Goal: Check status: Check status

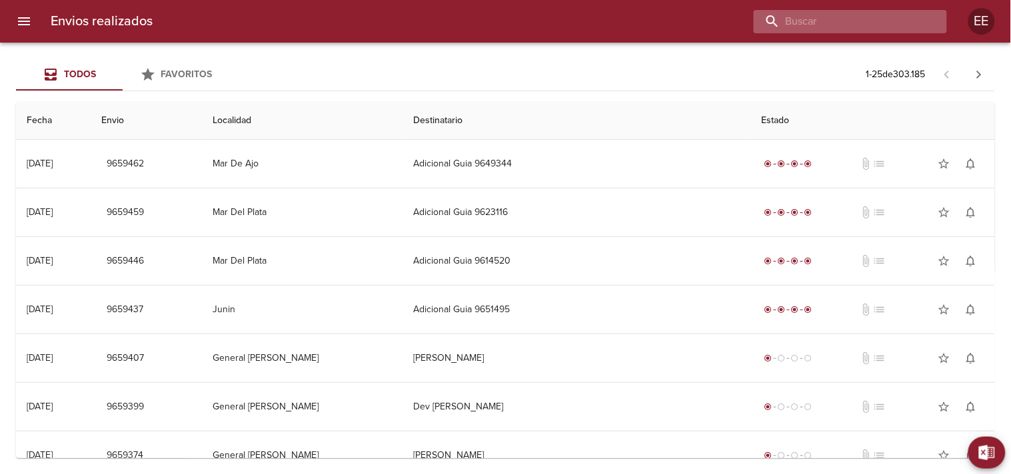
click at [873, 23] on input "buscar" at bounding box center [838, 21] width 171 height 23
paste input "[PERSON_NAME]"
type input "[PERSON_NAME]"
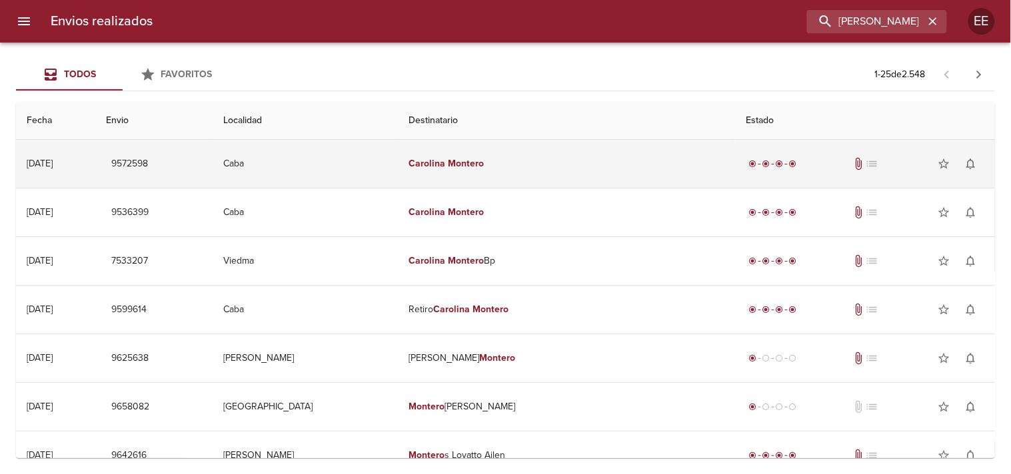
click at [446, 162] on em "Carolina" at bounding box center [427, 163] width 37 height 11
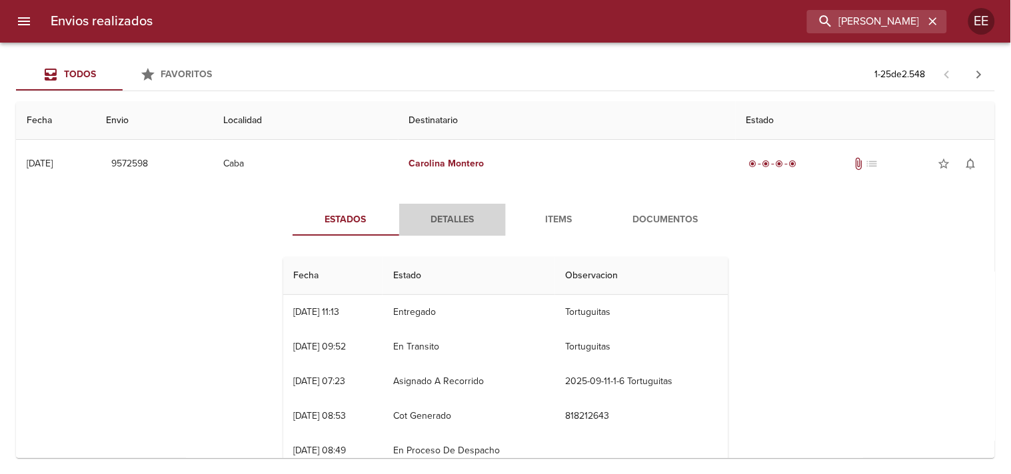
click at [444, 223] on span "Detalles" at bounding box center [452, 220] width 91 height 17
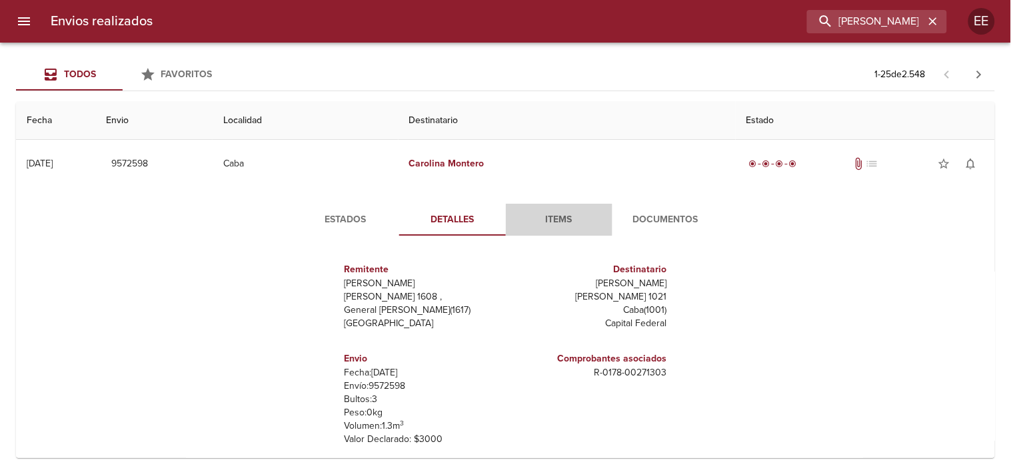
click at [548, 230] on button "Items" at bounding box center [559, 220] width 107 height 32
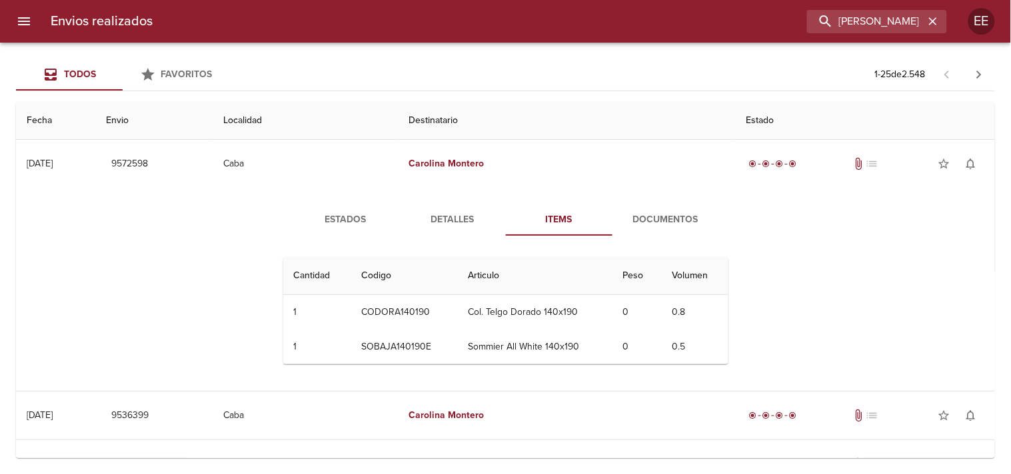
click at [650, 227] on span "Documentos" at bounding box center [665, 220] width 91 height 17
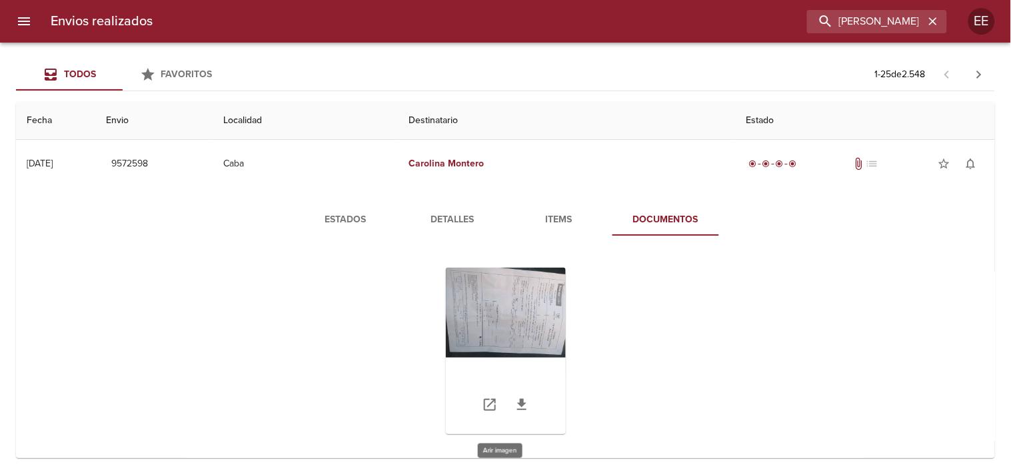
click at [505, 298] on div "Tabla de envíos del cliente" at bounding box center [506, 351] width 120 height 167
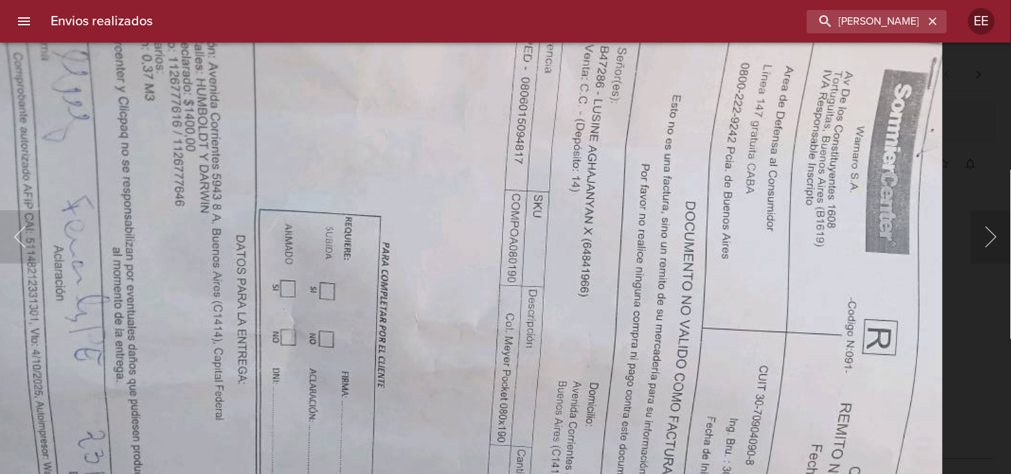
click at [488, 225] on img "Lightbox" at bounding box center [449, 308] width 987 height 741
click at [960, 274] on div "Lightbox" at bounding box center [505, 237] width 1011 height 474
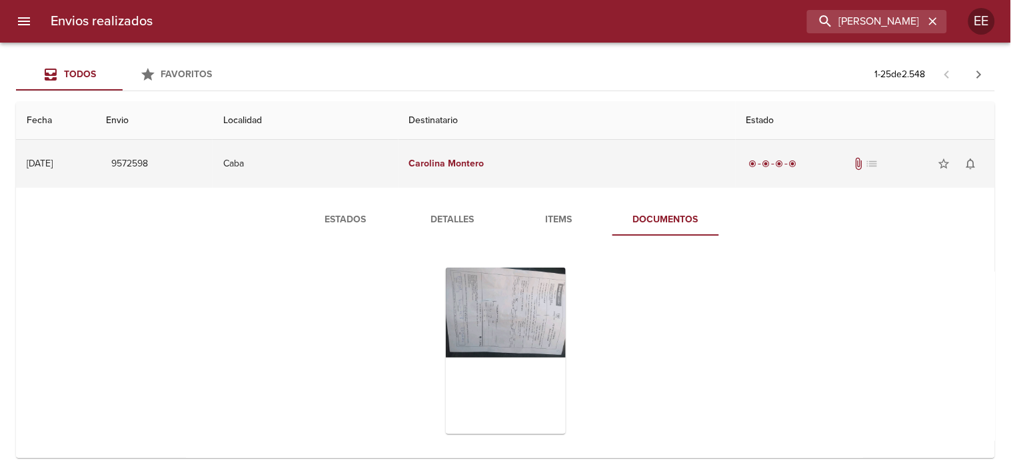
click at [374, 157] on td "Caba" at bounding box center [305, 164] width 185 height 48
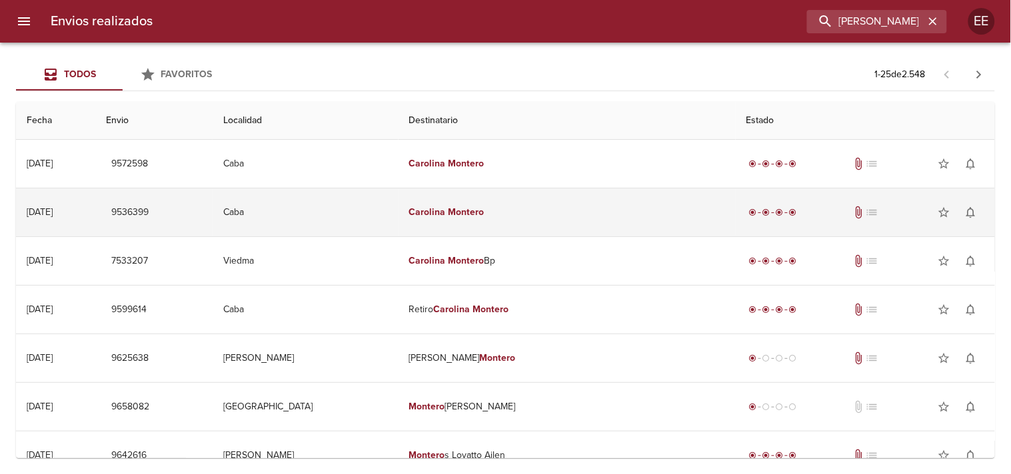
click at [398, 214] on td "Caba" at bounding box center [305, 213] width 185 height 48
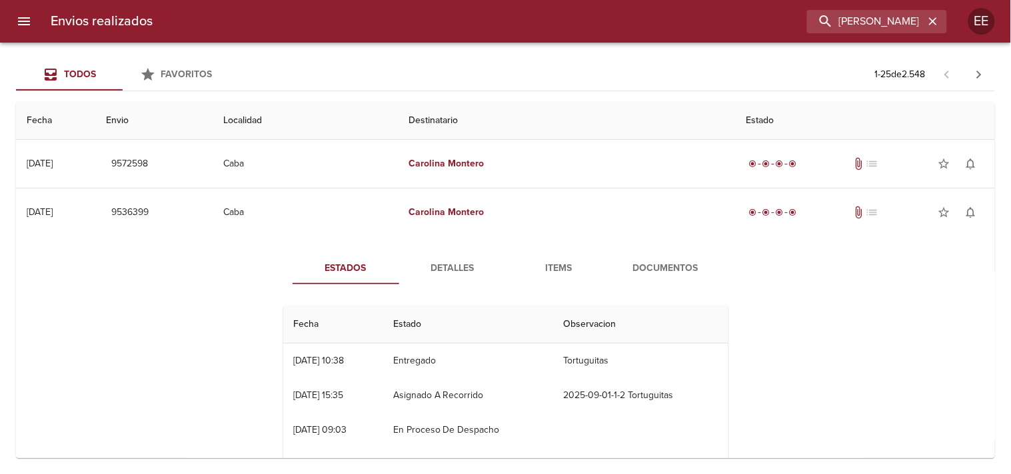
scroll to position [74, 0]
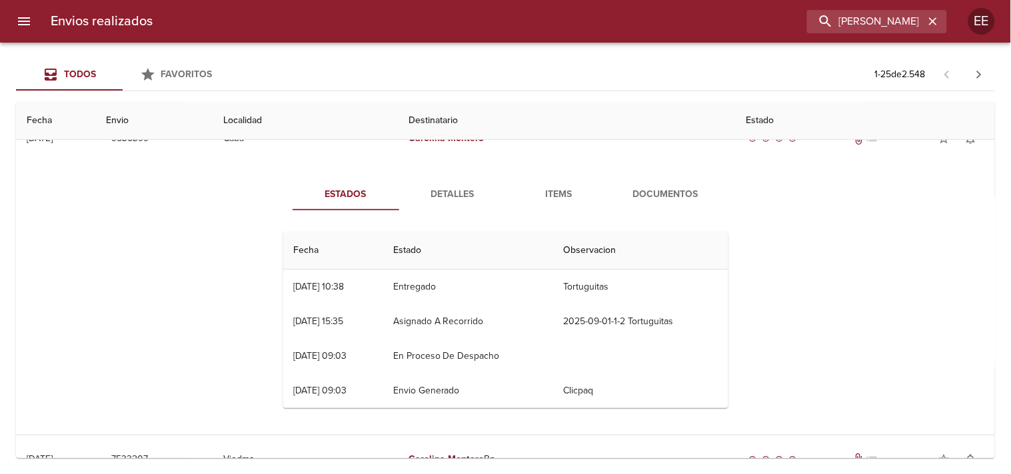
click at [554, 201] on span "Items" at bounding box center [559, 195] width 91 height 17
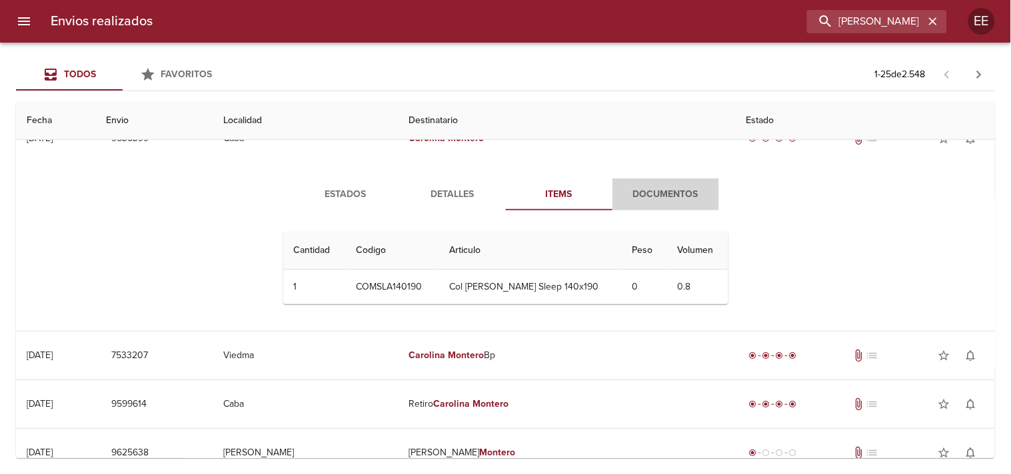
click at [634, 201] on span "Documentos" at bounding box center [665, 195] width 91 height 17
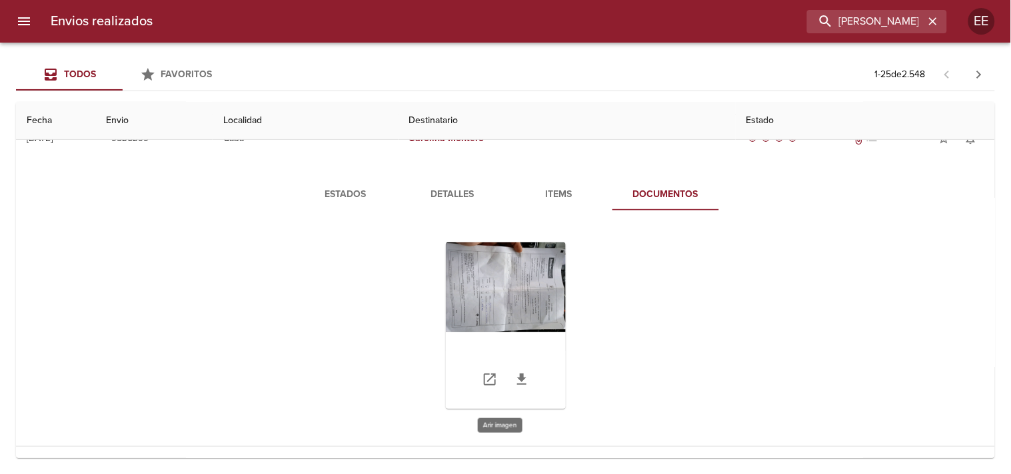
click at [496, 287] on div "Tabla de envíos del cliente" at bounding box center [506, 325] width 120 height 167
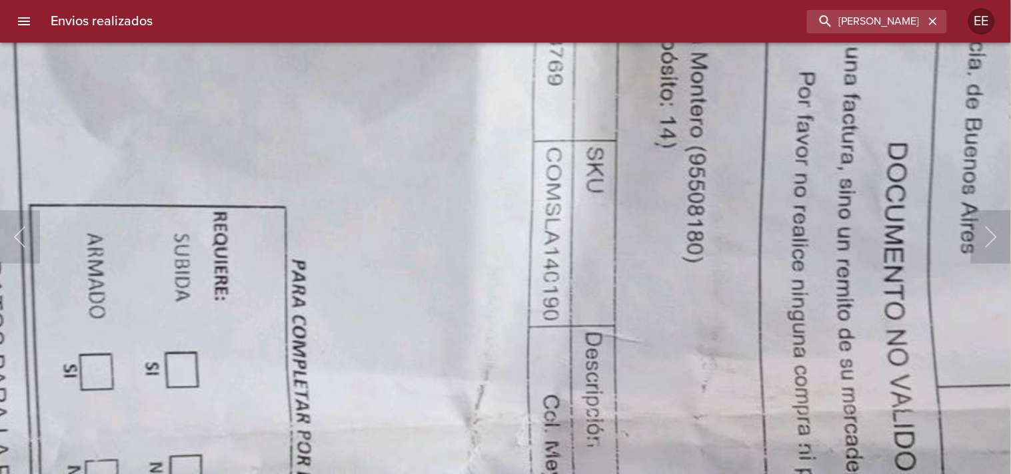
click at [496, 390] on img "Lightbox" at bounding box center [504, 378] width 2143 height 1608
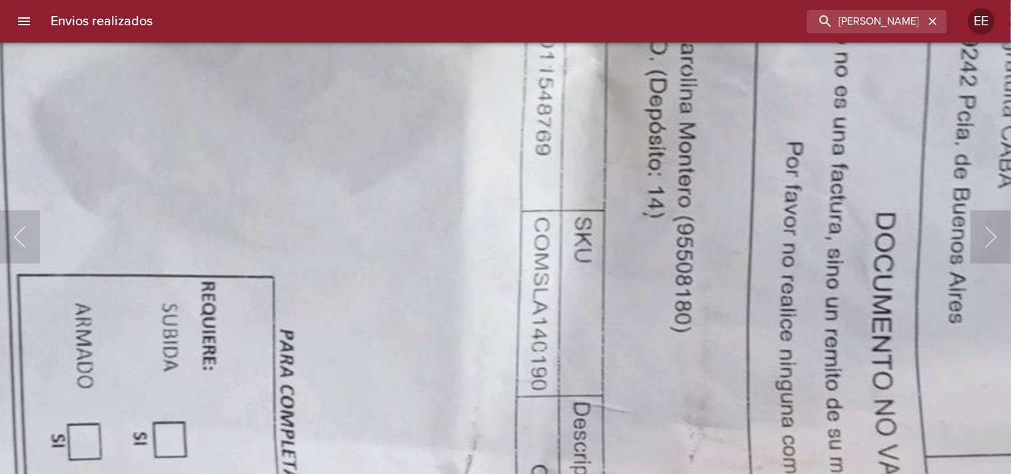
click at [469, 254] on img "Lightbox" at bounding box center [492, 448] width 2143 height 1608
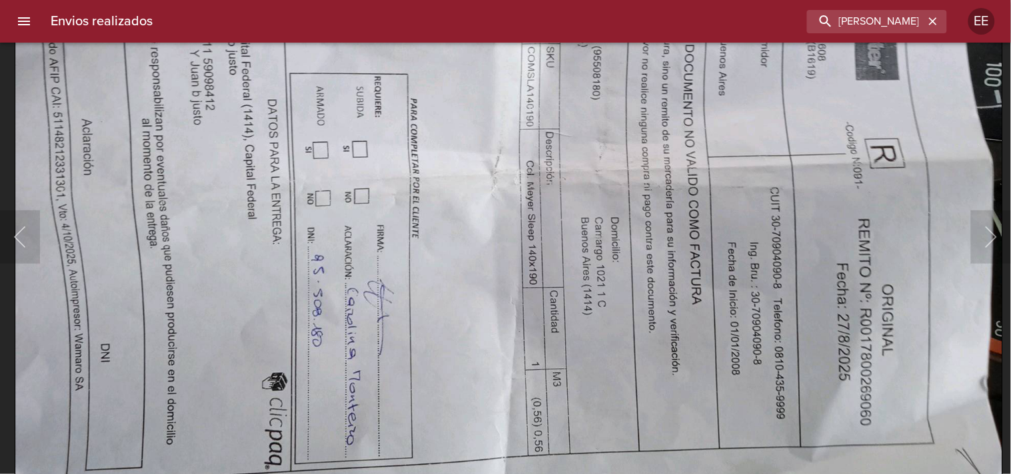
click at [483, 242] on img "Lightbox" at bounding box center [508, 152] width 987 height 741
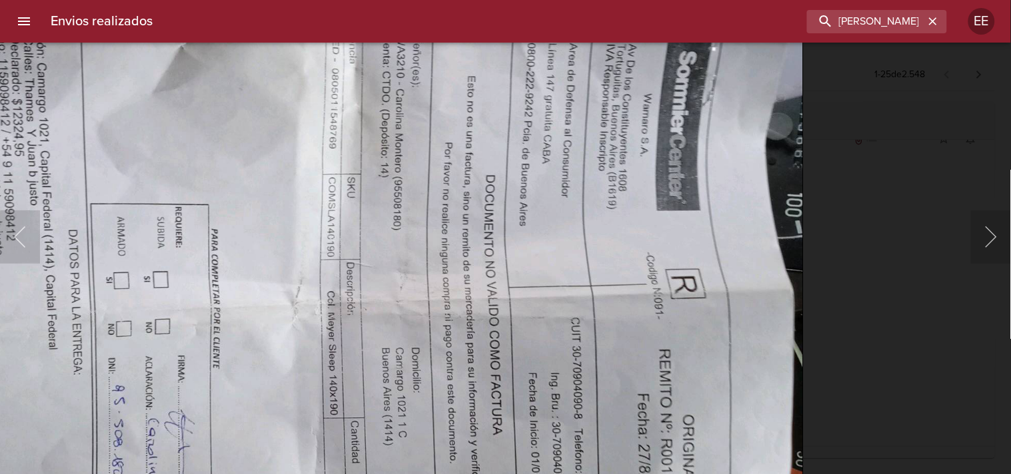
click at [522, 354] on img "Lightbox" at bounding box center [308, 283] width 987 height 741
click at [843, 255] on div "Lightbox" at bounding box center [505, 237] width 1011 height 474
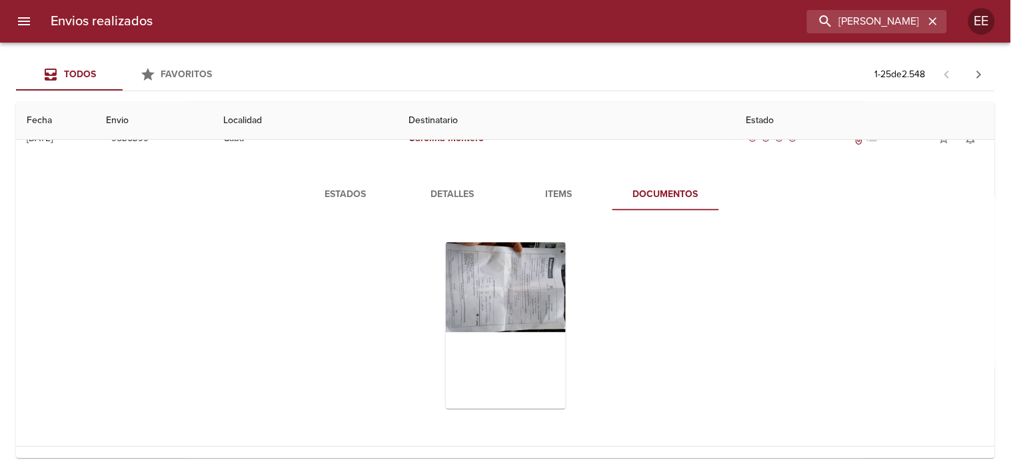
scroll to position [0, 0]
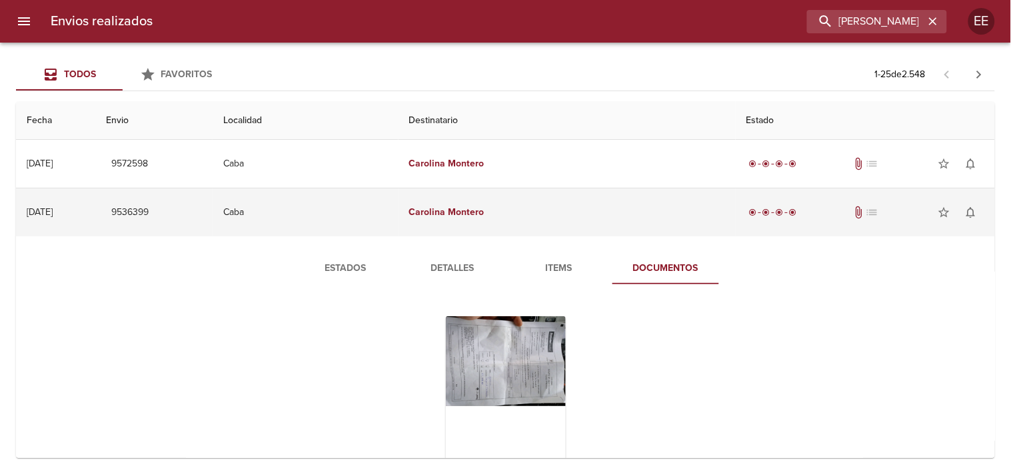
click at [398, 209] on td "Caba" at bounding box center [305, 213] width 185 height 48
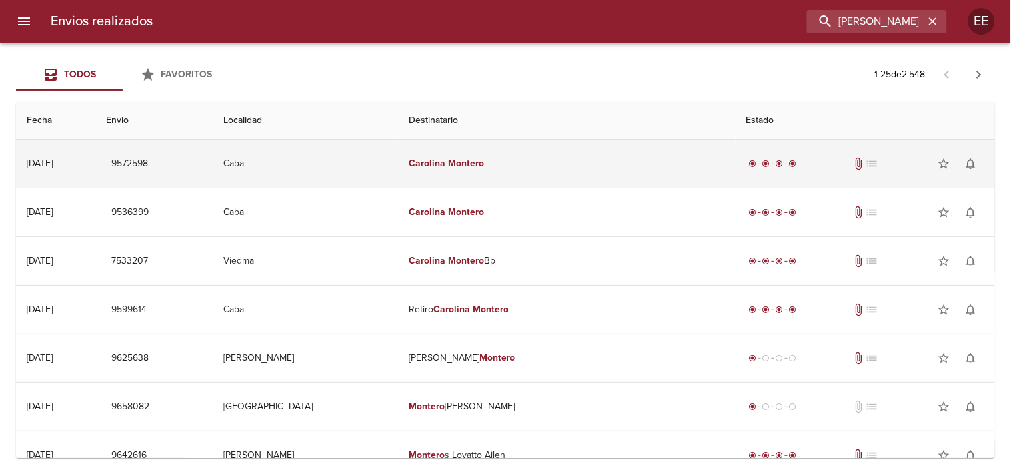
click at [396, 161] on td "Caba" at bounding box center [305, 164] width 185 height 48
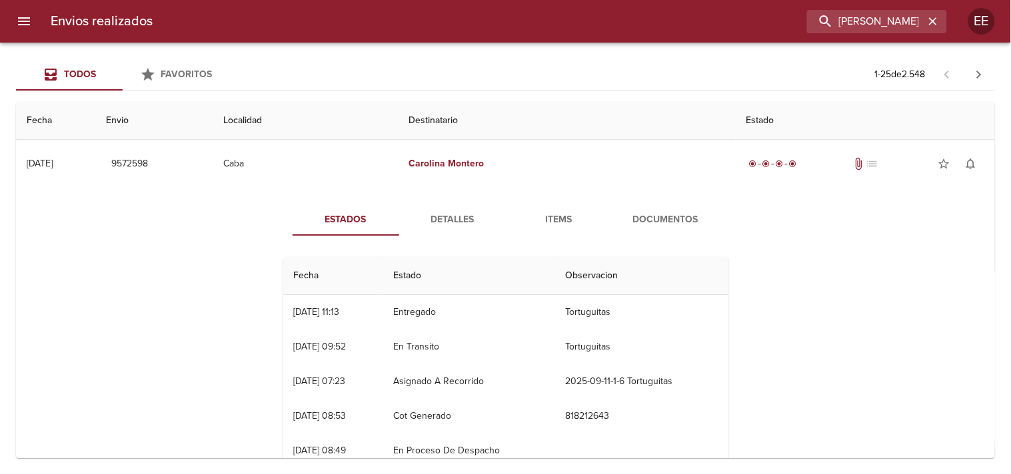
click at [450, 224] on span "Detalles" at bounding box center [452, 220] width 91 height 17
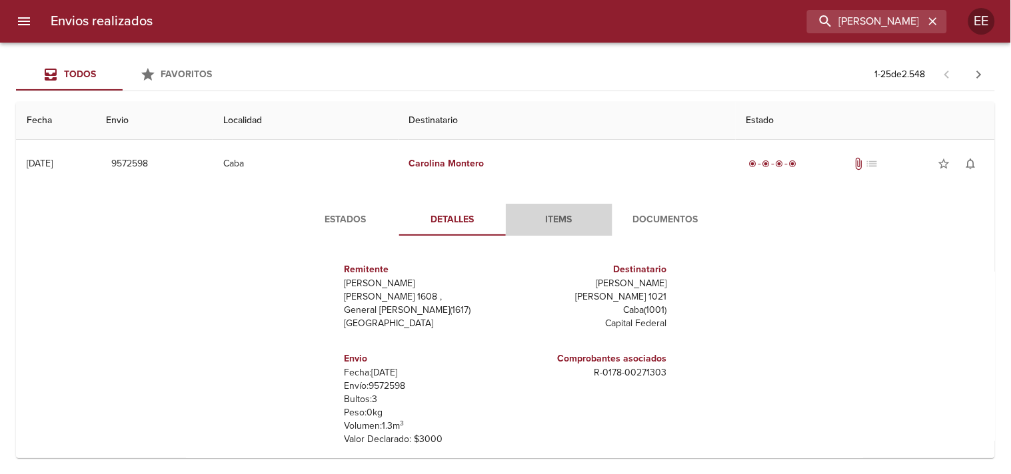
click at [576, 216] on span "Items" at bounding box center [559, 220] width 91 height 17
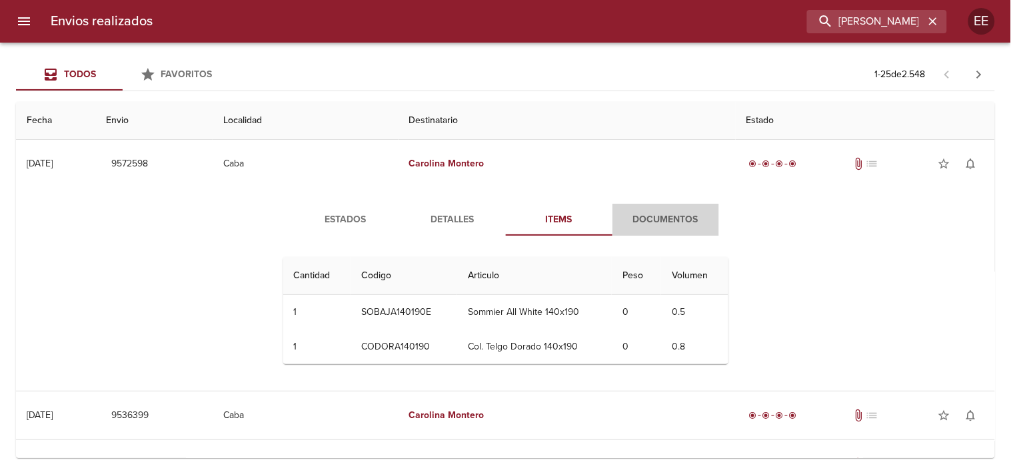
click at [656, 215] on span "Documentos" at bounding box center [665, 220] width 91 height 17
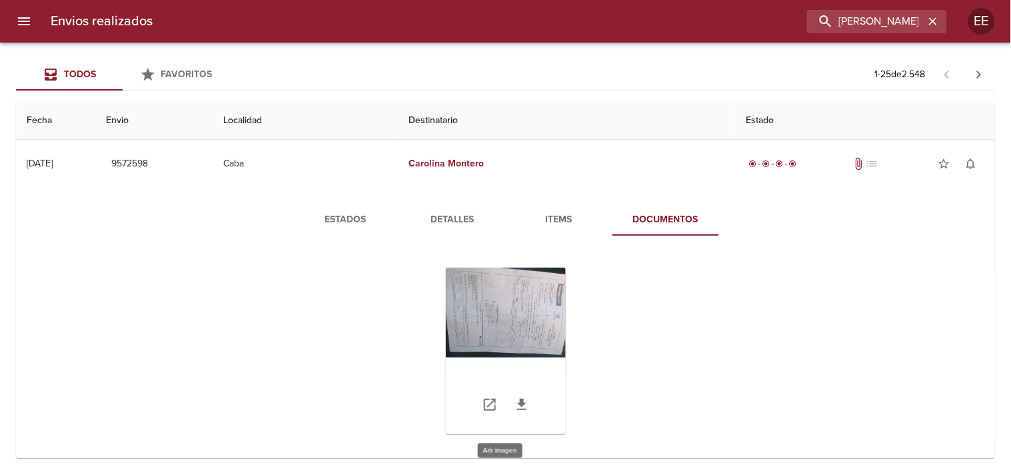
click at [486, 292] on div "Tabla de envíos del cliente" at bounding box center [506, 351] width 120 height 167
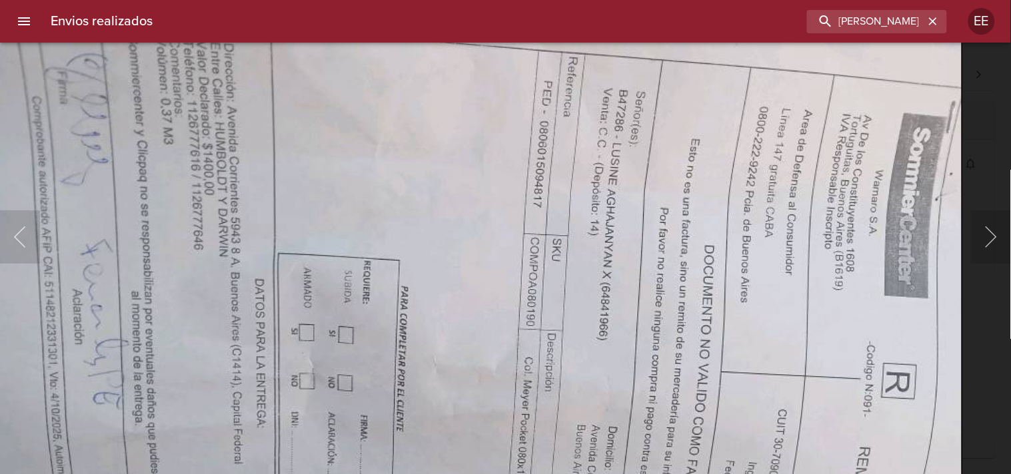
click at [506, 328] on img "Lightbox" at bounding box center [468, 351] width 987 height 741
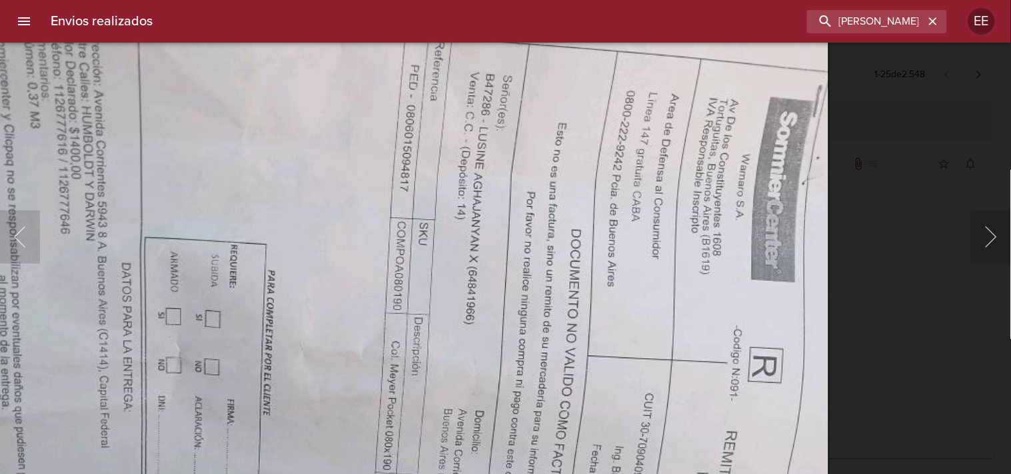
click at [422, 210] on img "Lightbox" at bounding box center [334, 335] width 987 height 741
click at [884, 280] on div "Lightbox" at bounding box center [505, 237] width 1011 height 474
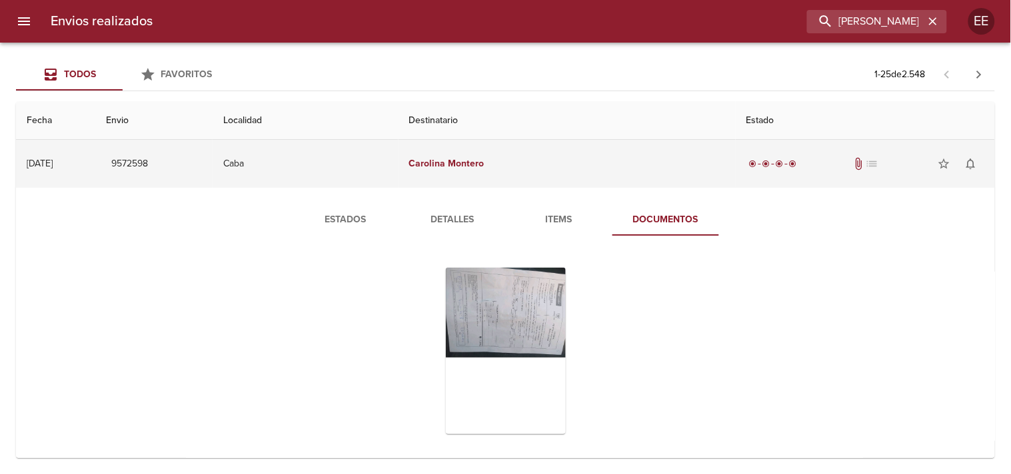
click at [571, 165] on td "[PERSON_NAME]" at bounding box center [566, 164] width 337 height 48
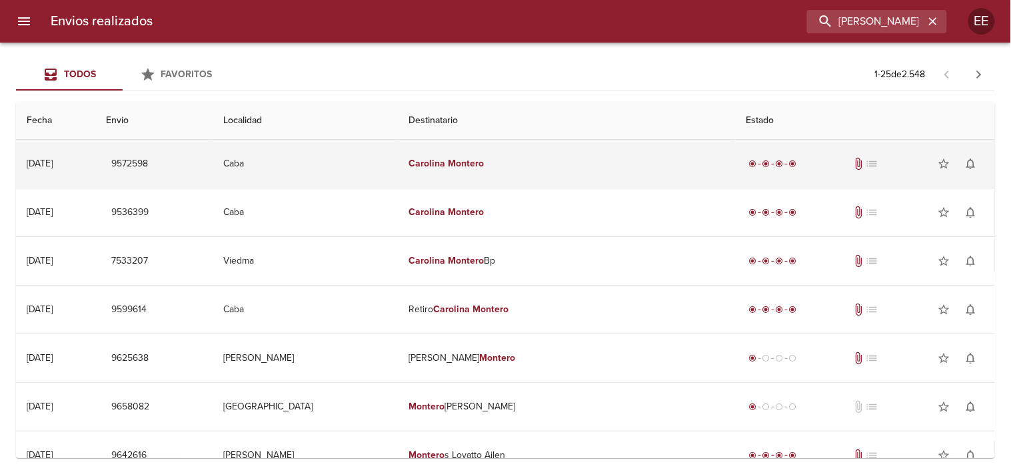
click at [501, 171] on td "[PERSON_NAME]" at bounding box center [566, 164] width 337 height 48
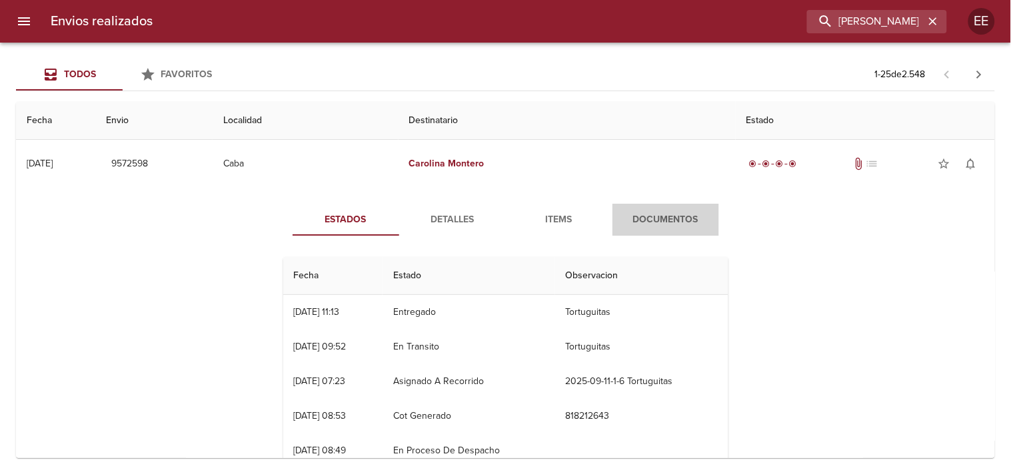
click at [651, 217] on span "Documentos" at bounding box center [665, 220] width 91 height 17
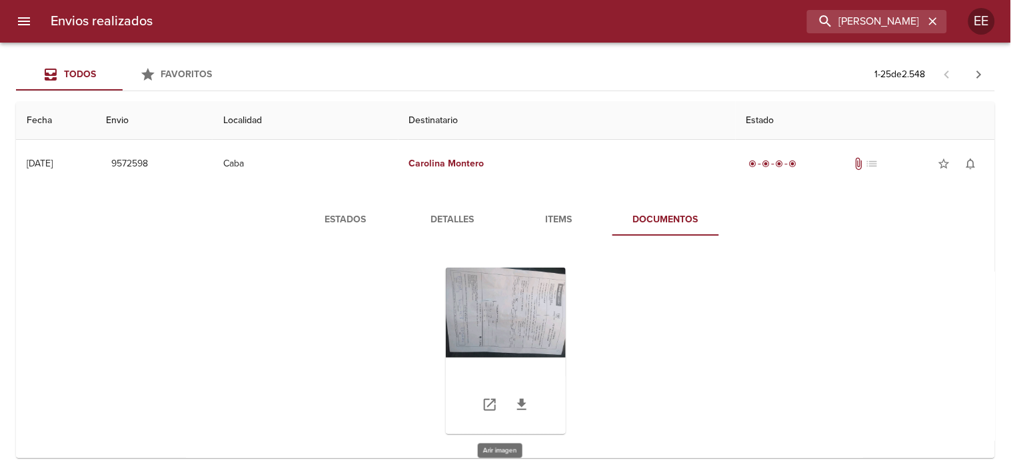
click at [502, 308] on div "Tabla de envíos del cliente" at bounding box center [506, 351] width 120 height 167
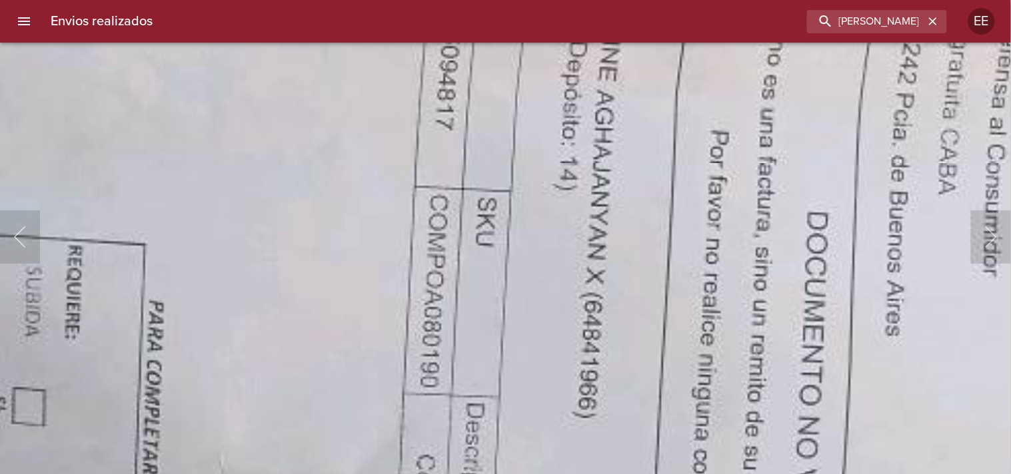
click at [523, 218] on img "Lightbox" at bounding box center [295, 443] width 2142 height 1608
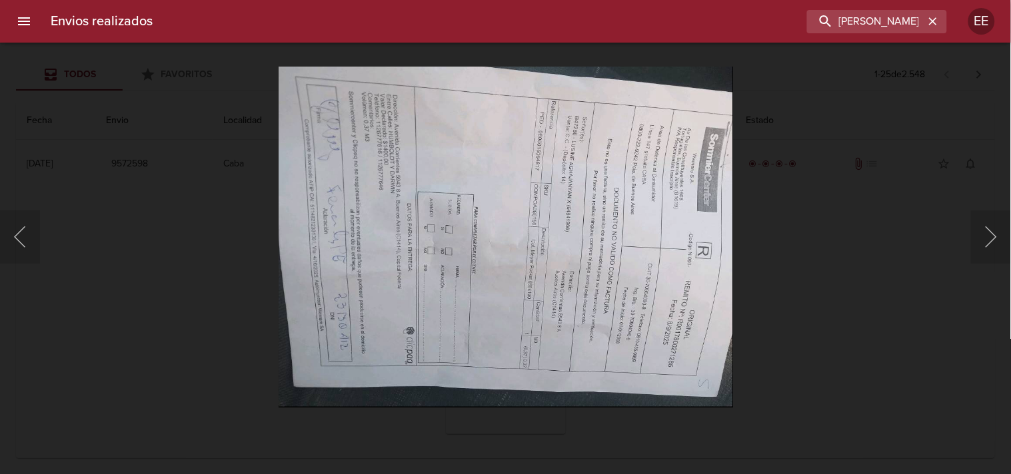
click at [789, 215] on div "Lightbox" at bounding box center [505, 237] width 1011 height 474
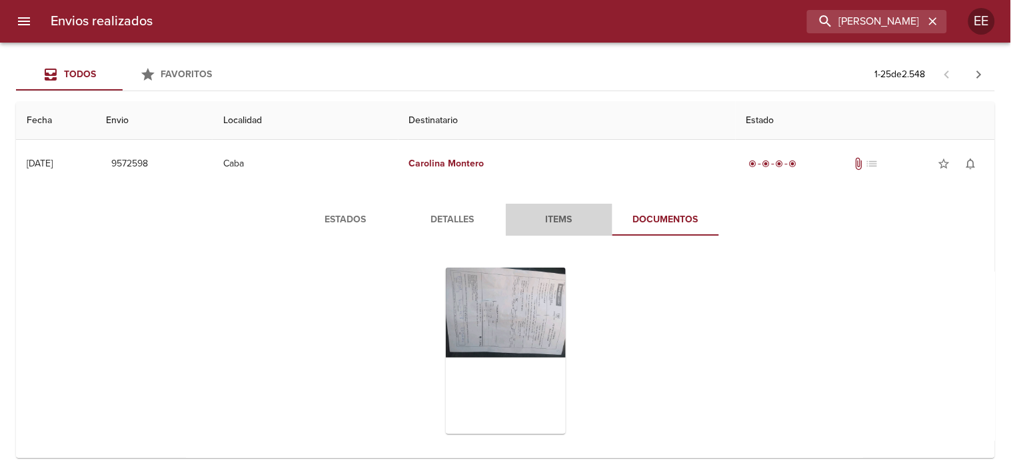
click at [553, 215] on span "Items" at bounding box center [559, 220] width 91 height 17
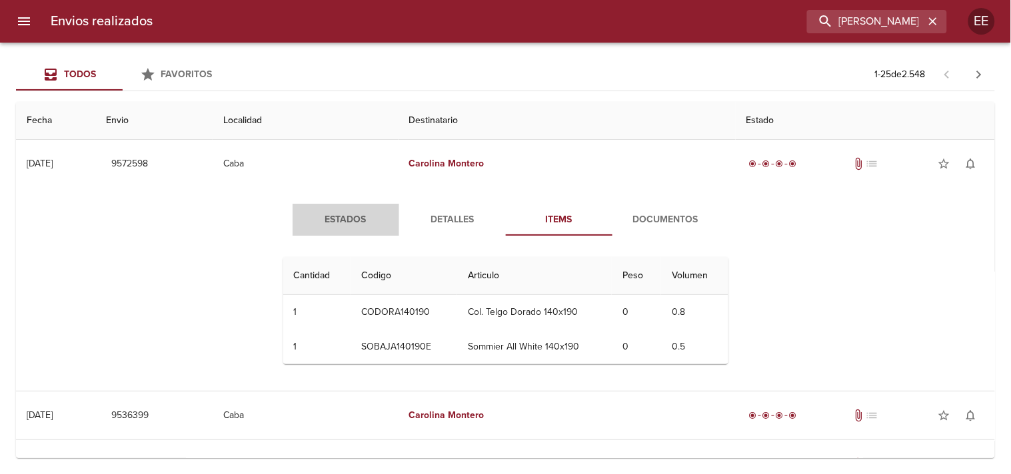
click at [356, 217] on span "Estados" at bounding box center [345, 220] width 91 height 17
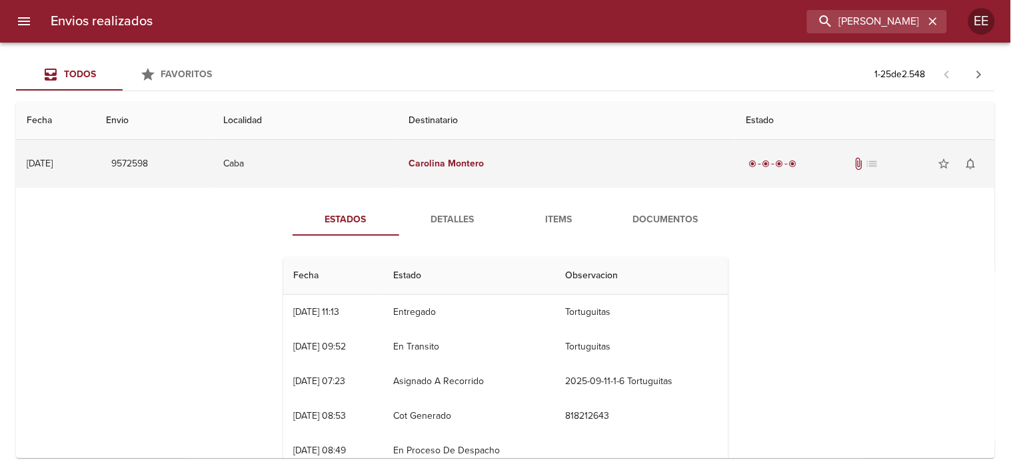
click at [398, 163] on td "Caba" at bounding box center [305, 164] width 185 height 48
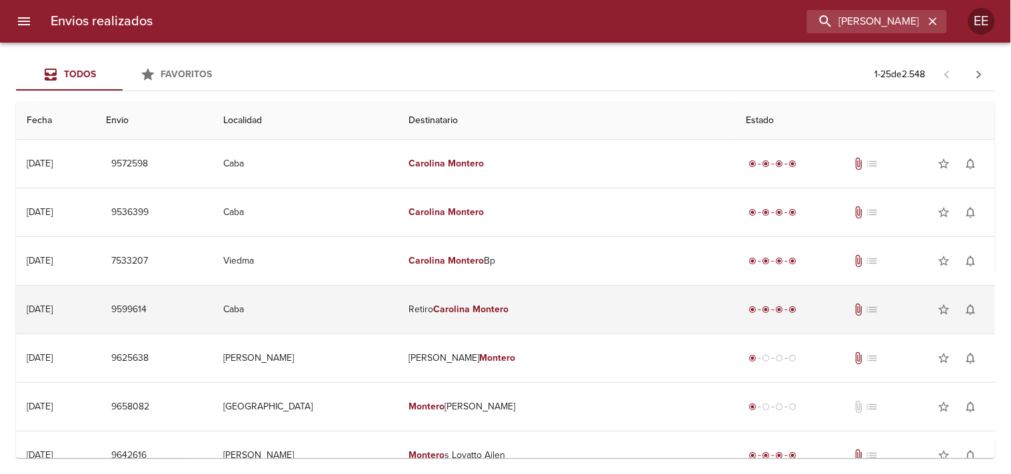
click at [482, 308] on td "Retiro [PERSON_NAME]" at bounding box center [566, 310] width 337 height 48
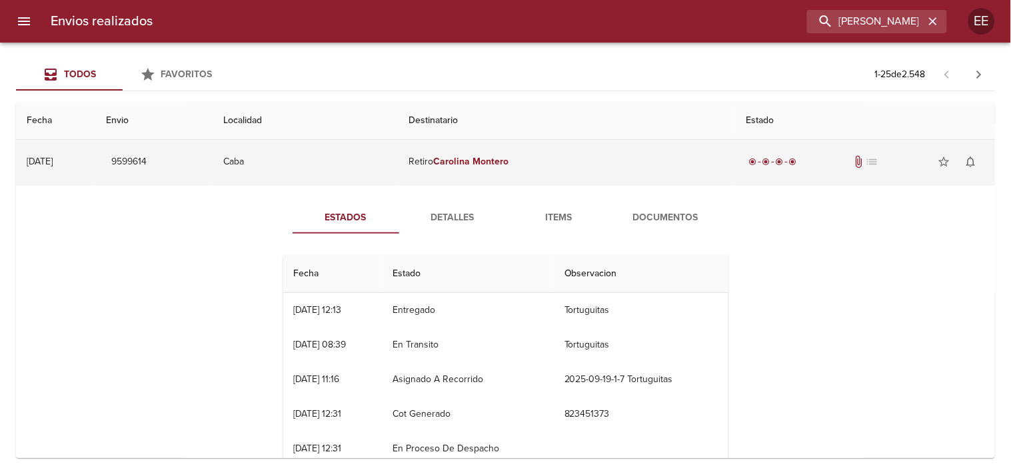
scroll to position [222, 0]
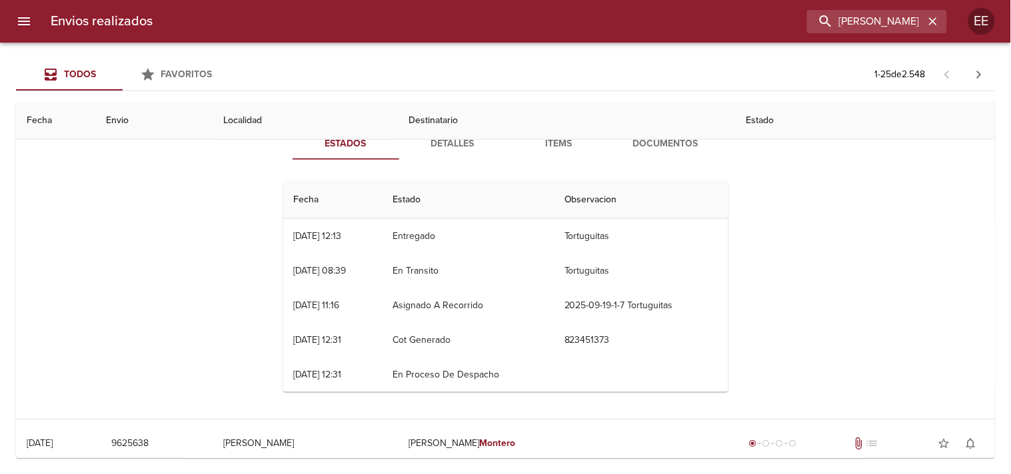
click at [462, 151] on span "Detalles" at bounding box center [452, 144] width 91 height 17
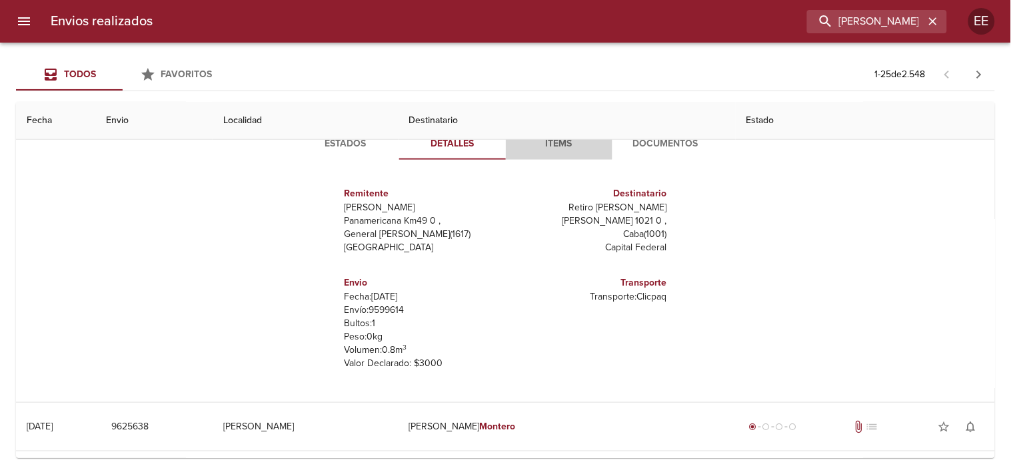
click at [553, 147] on span "Items" at bounding box center [559, 144] width 91 height 17
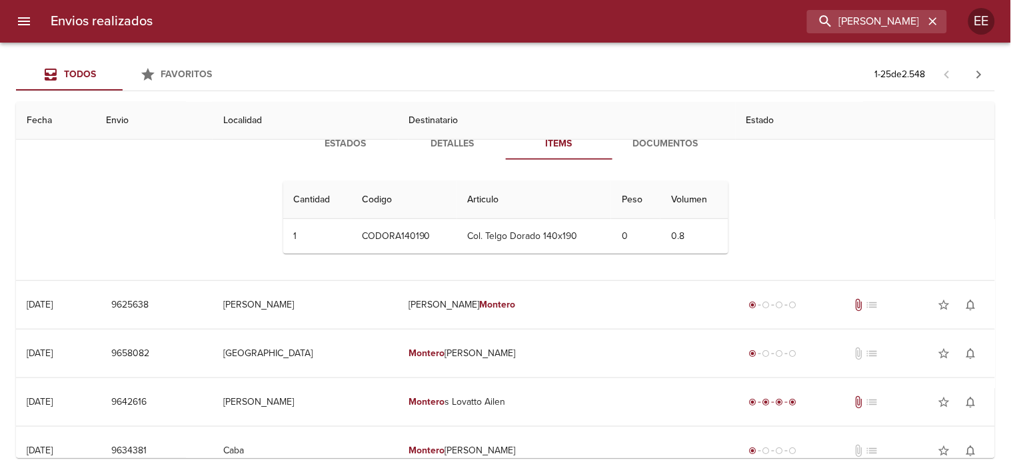
click at [656, 145] on span "Documentos" at bounding box center [665, 144] width 91 height 17
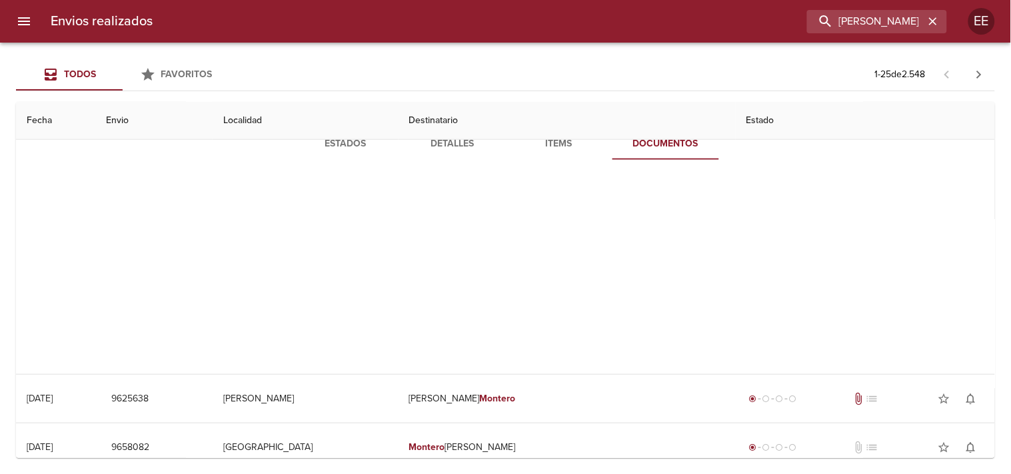
click at [554, 145] on span "Items" at bounding box center [559, 144] width 91 height 17
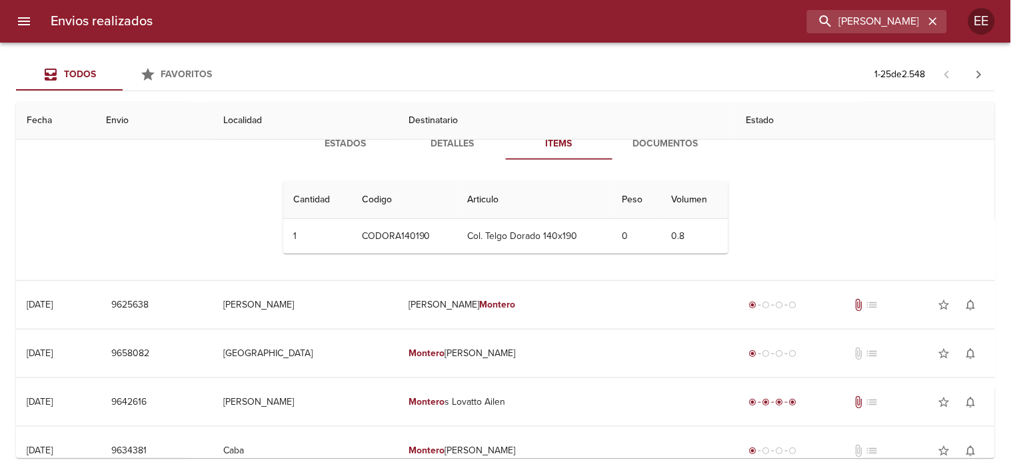
click at [667, 144] on span "Documentos" at bounding box center [665, 144] width 91 height 17
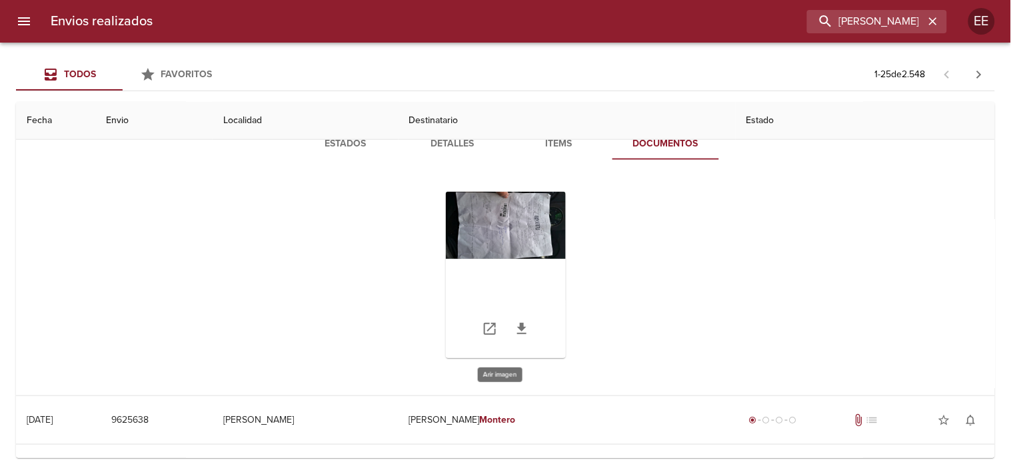
click at [515, 222] on div "Tabla de envíos del cliente" at bounding box center [506, 275] width 120 height 167
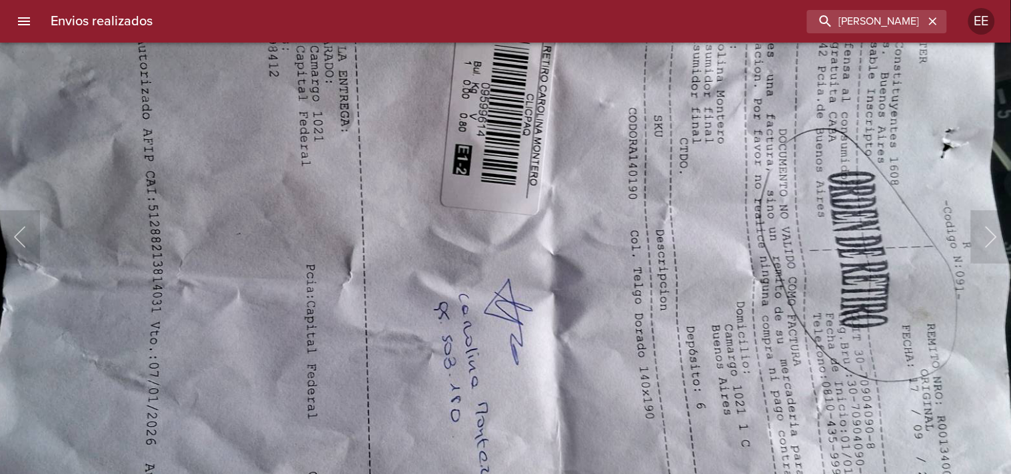
click at [549, 184] on img "Lightbox" at bounding box center [513, 275] width 1315 height 741
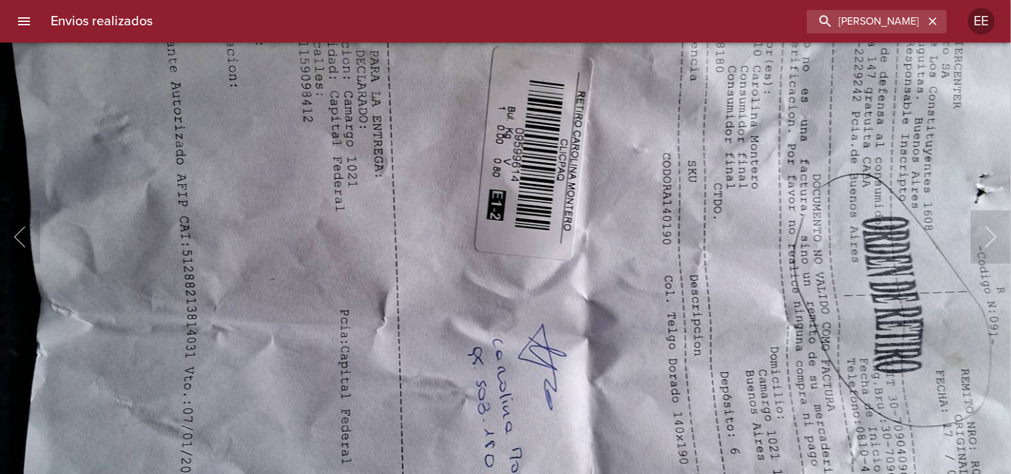
click at [628, 376] on img "Lightbox" at bounding box center [547, 320] width 1315 height 741
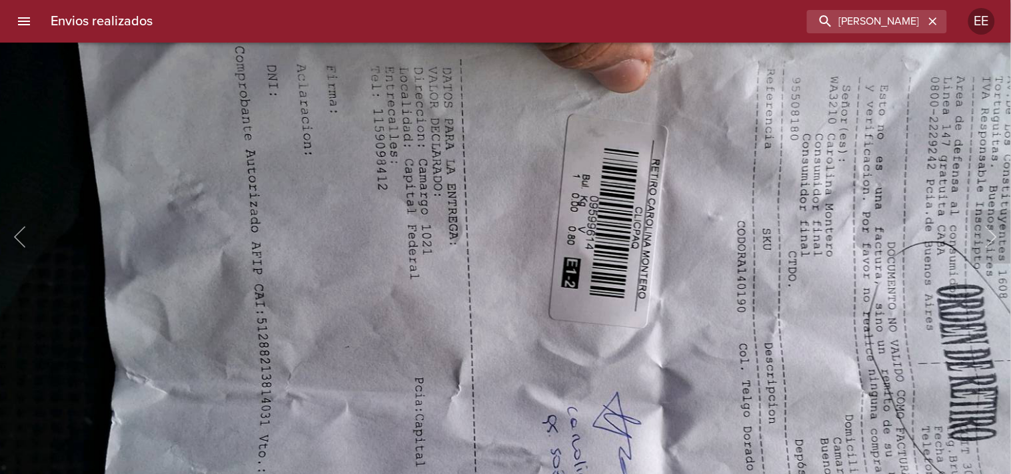
click at [536, 360] on img "Lightbox" at bounding box center [622, 388] width 1315 height 741
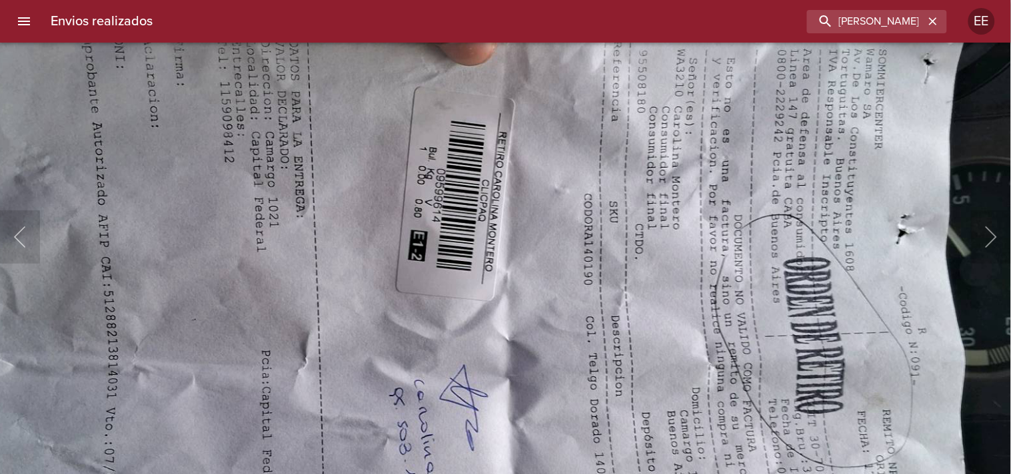
click at [547, 280] on img "Lightbox" at bounding box center [468, 361] width 1315 height 741
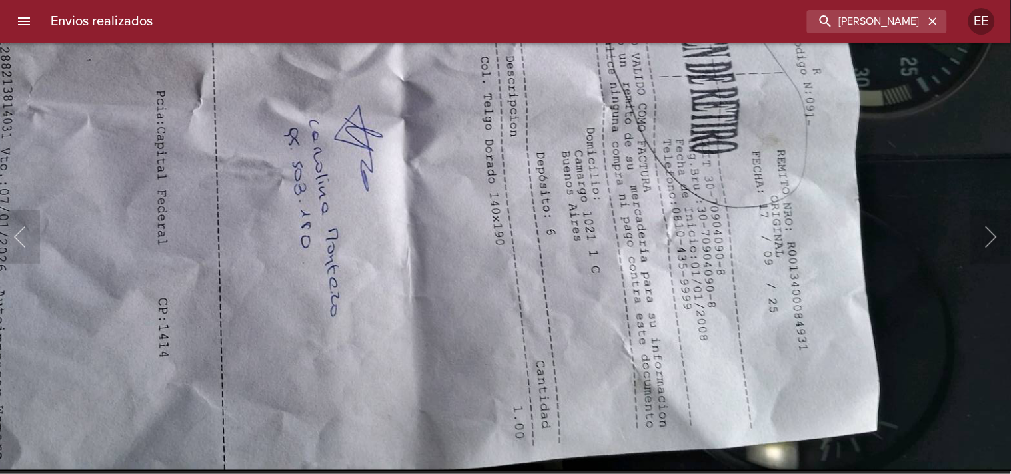
click at [628, 250] on img "Lightbox" at bounding box center [363, 101] width 1315 height 741
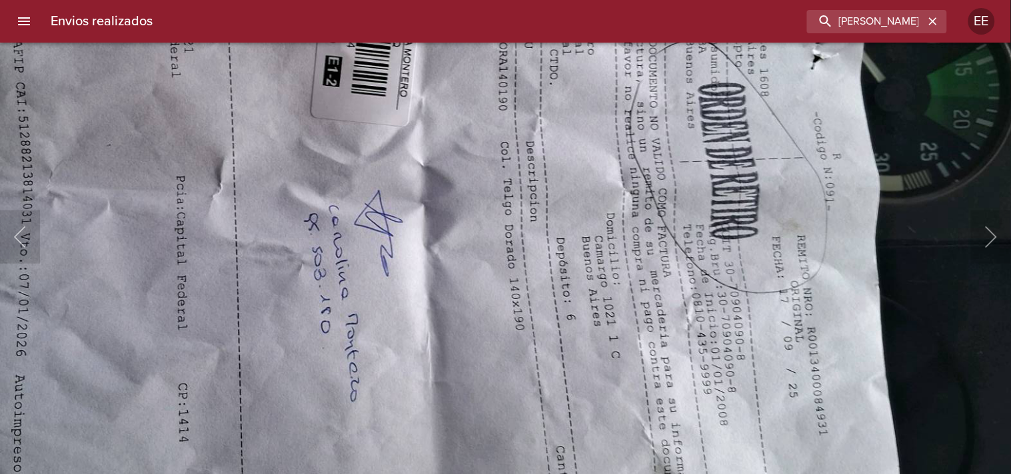
click at [497, 293] on img "Lightbox" at bounding box center [383, 186] width 1315 height 741
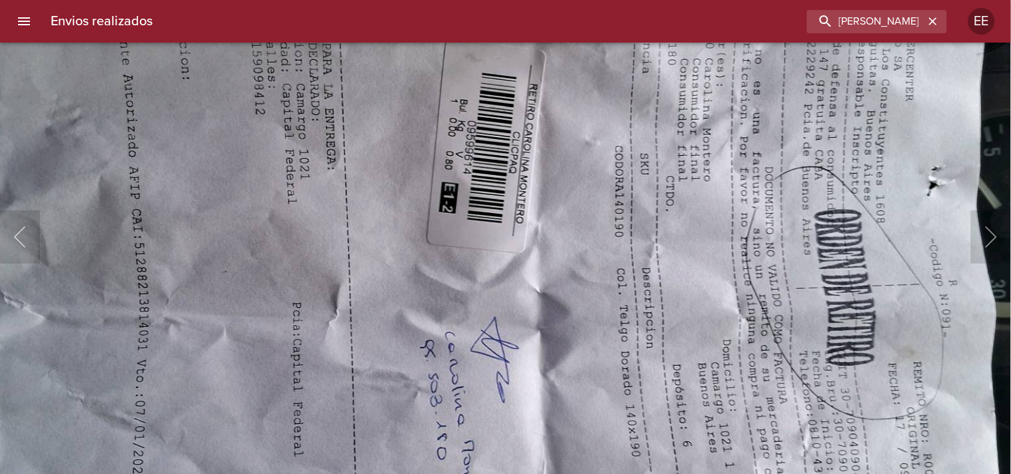
click at [514, 323] on img "Lightbox" at bounding box center [499, 313] width 1315 height 741
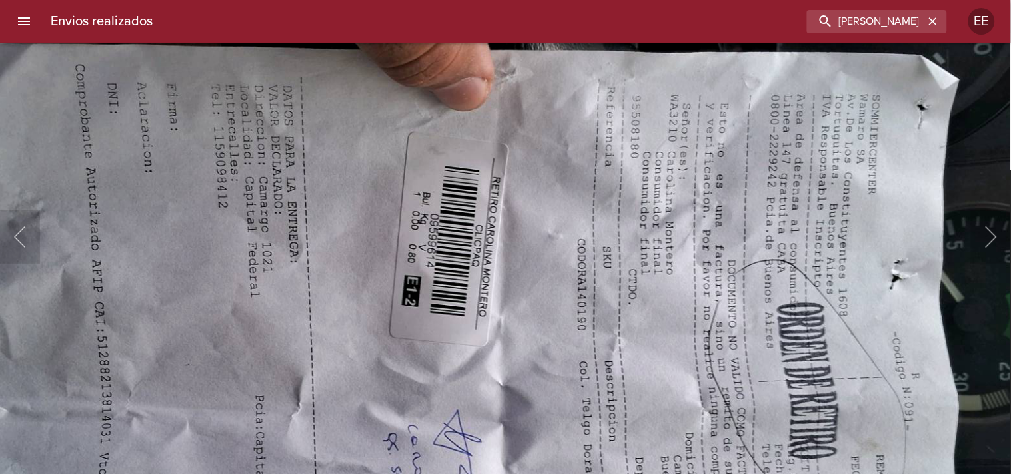
click at [576, 328] on img "Lightbox" at bounding box center [462, 406] width 1315 height 741
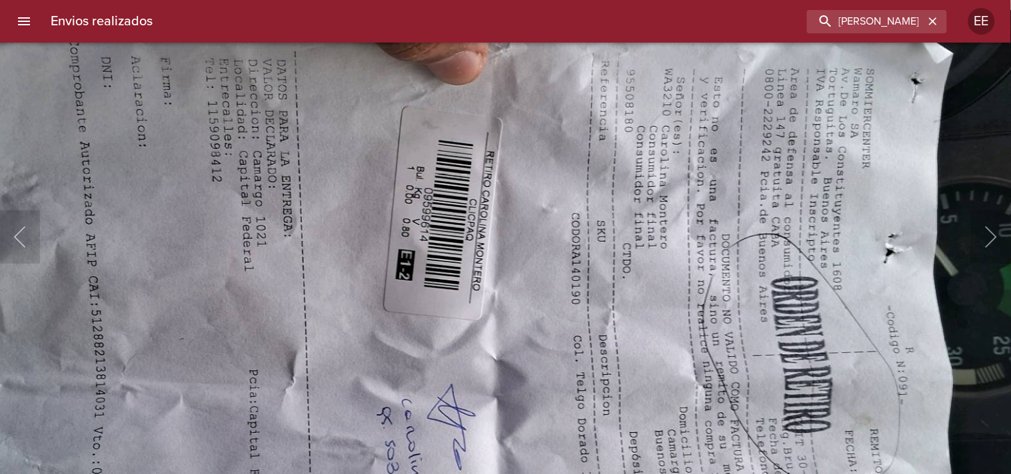
click at [570, 263] on img "Lightbox" at bounding box center [456, 380] width 1315 height 741
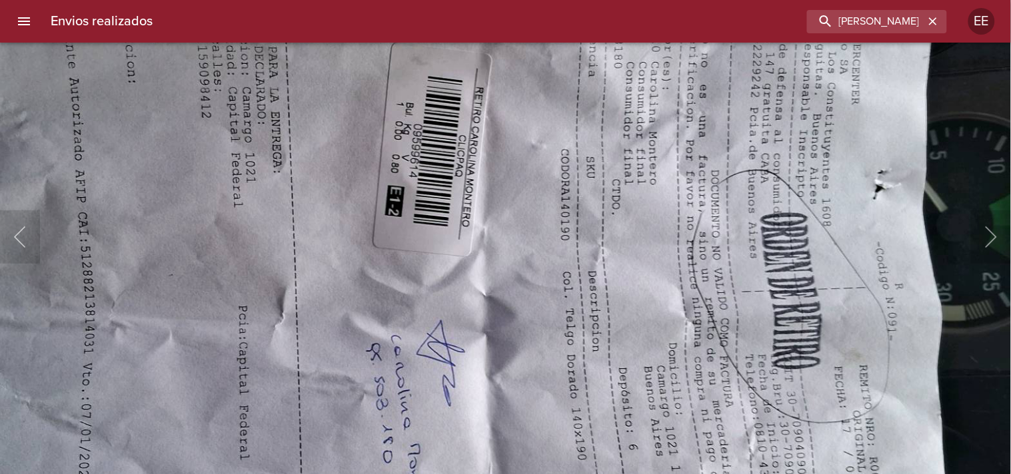
click at [564, 238] on img "Lightbox" at bounding box center [445, 316] width 1315 height 741
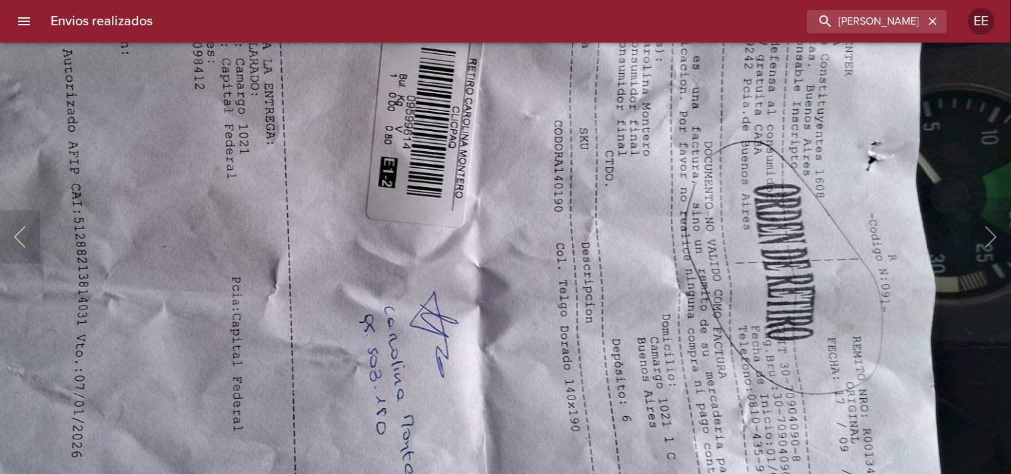
click at [564, 255] on img "Lightbox" at bounding box center [438, 287] width 1315 height 741
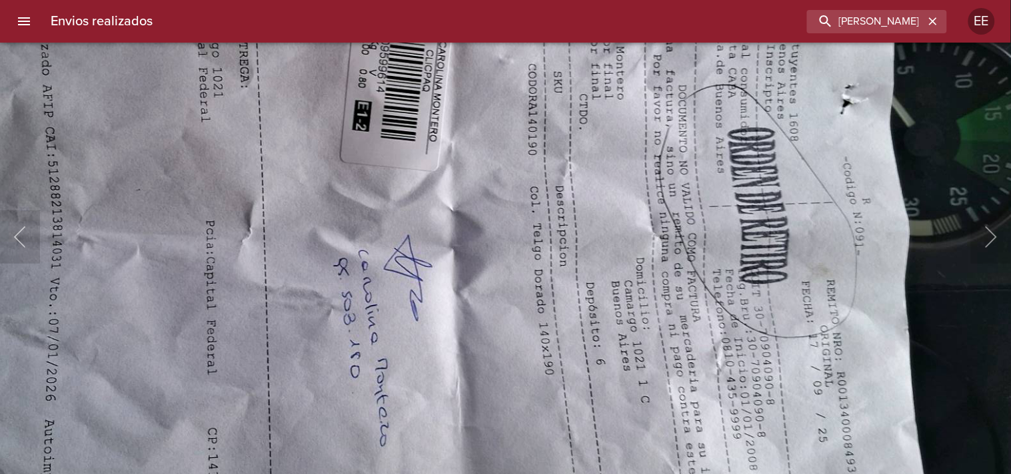
click at [550, 240] on img "Lightbox" at bounding box center [413, 231] width 1315 height 741
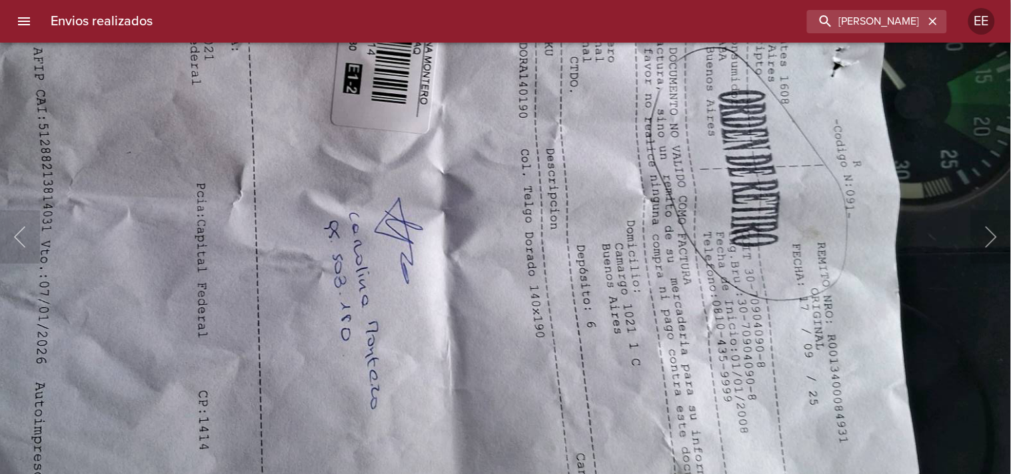
click at [562, 240] on img "Lightbox" at bounding box center [403, 193] width 1315 height 741
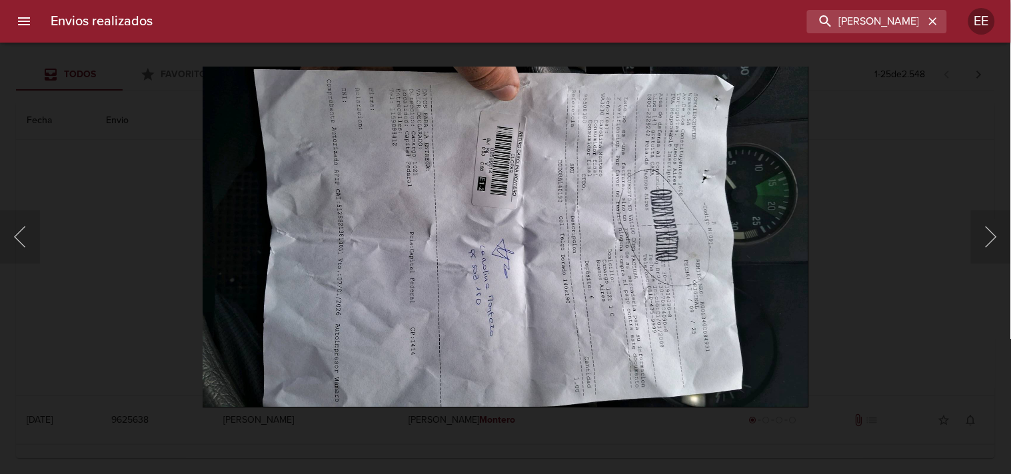
click at [901, 165] on div "Lightbox" at bounding box center [505, 237] width 1011 height 474
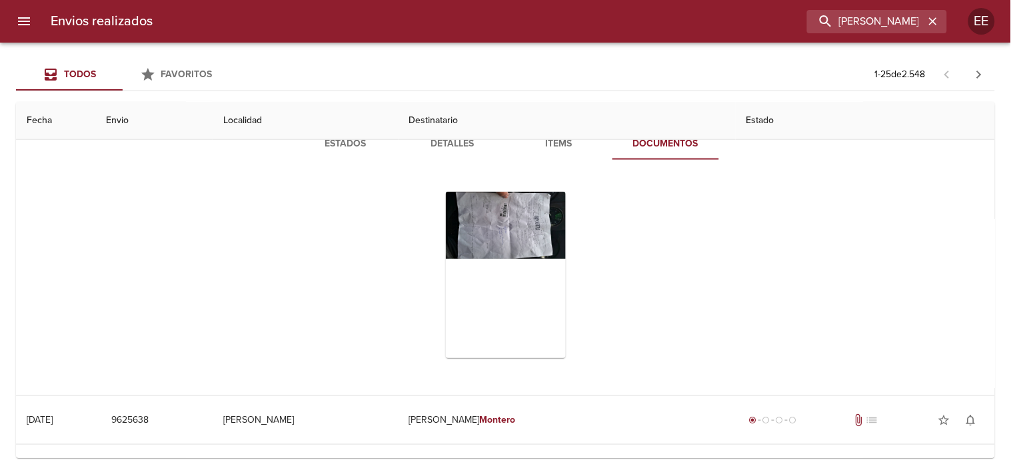
scroll to position [148, 0]
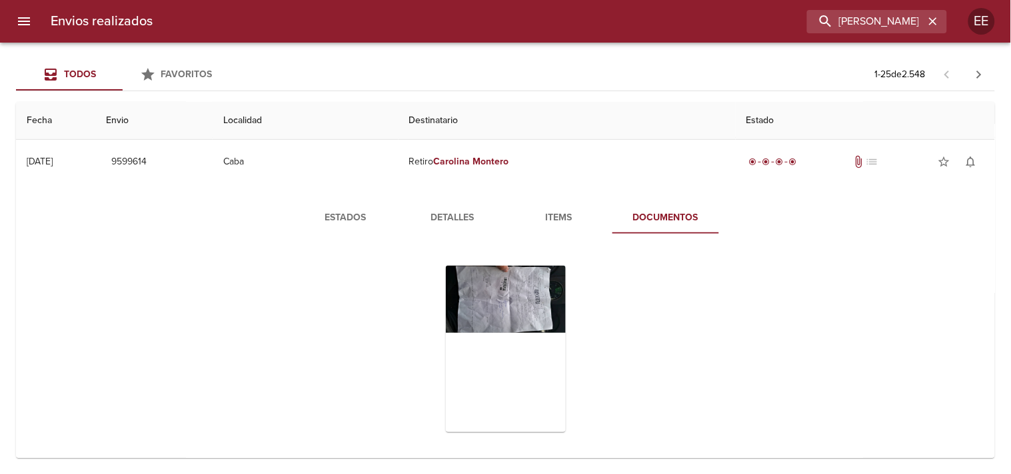
click at [349, 215] on span "Estados" at bounding box center [345, 218] width 91 height 17
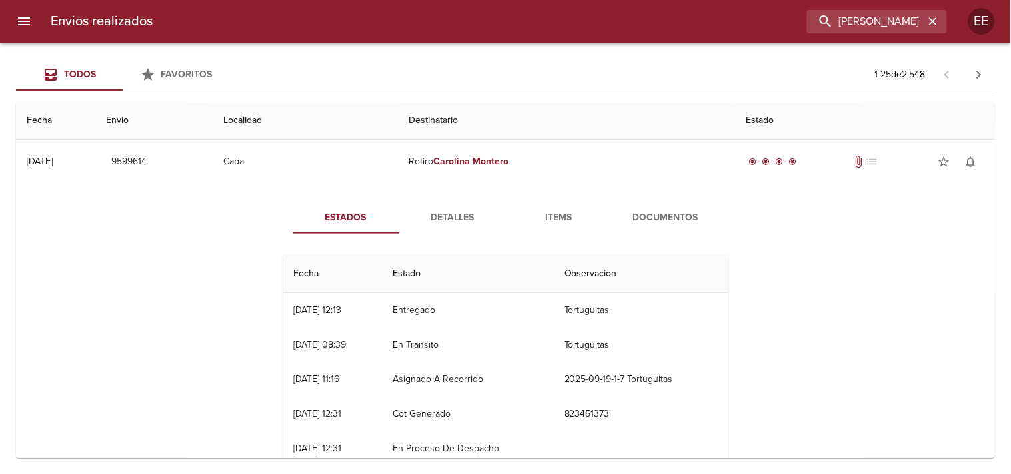
scroll to position [222, 0]
